Goal: Check status: Check status

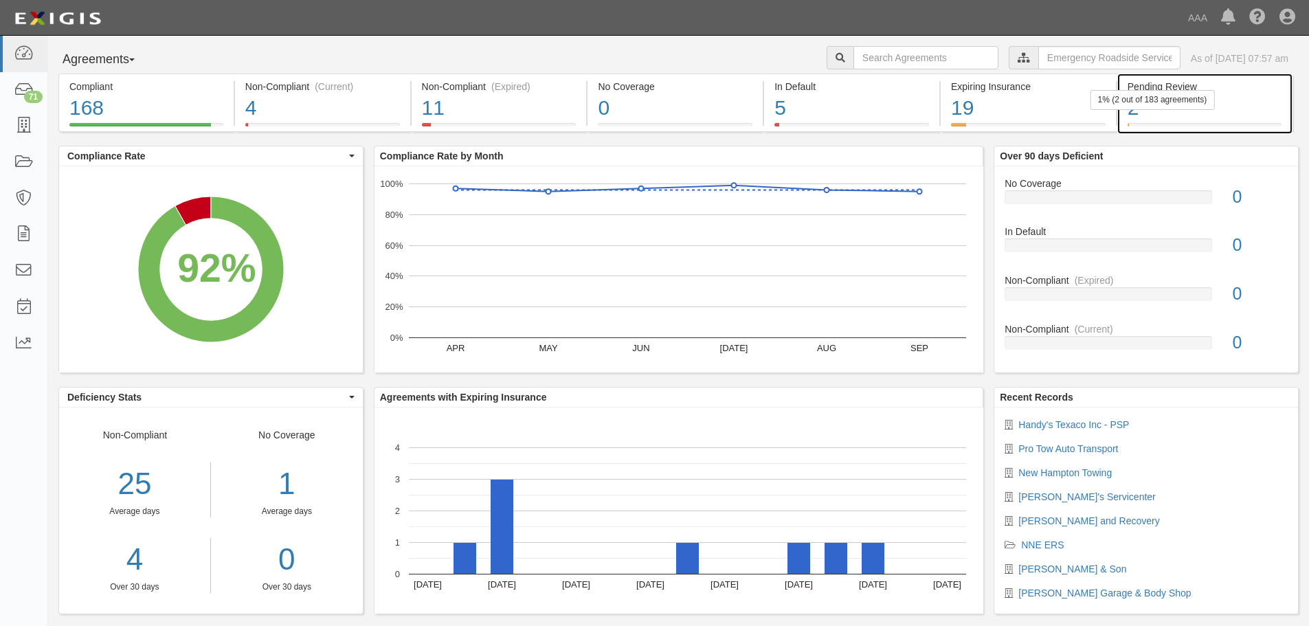
click at [1157, 106] on div "1% (2 out of 183 agreements)" at bounding box center [1153, 100] width 124 height 20
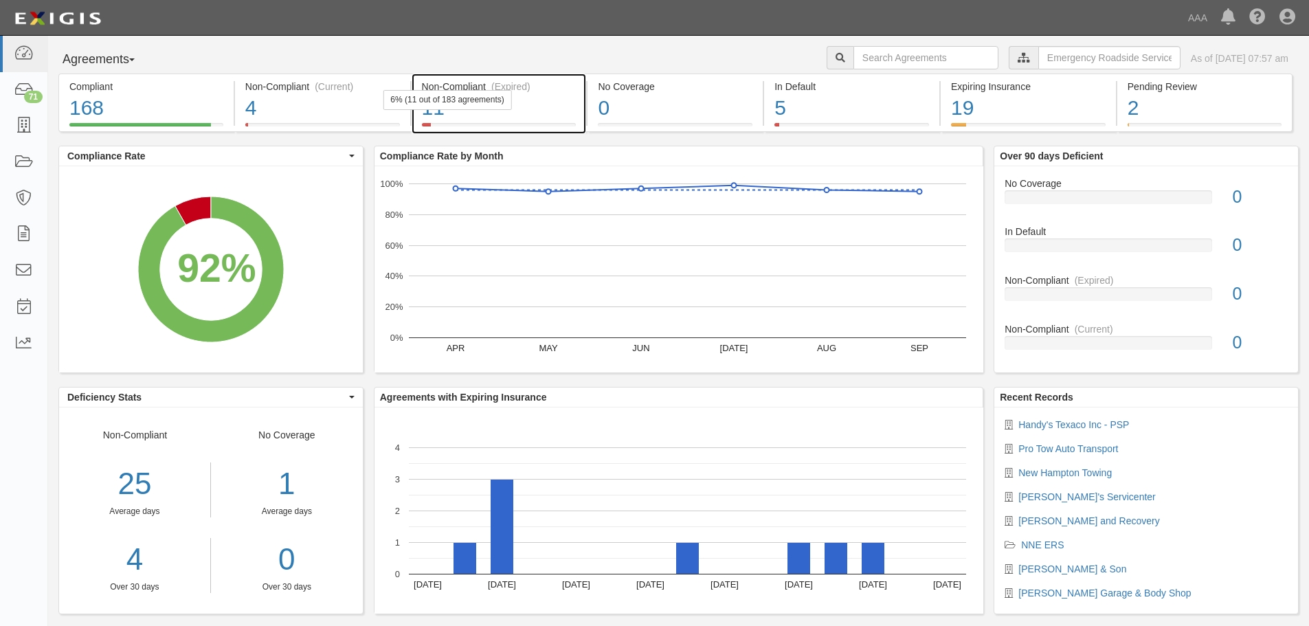
click at [505, 115] on div "11" at bounding box center [499, 108] width 155 height 30
